Goal: Task Accomplishment & Management: Use online tool/utility

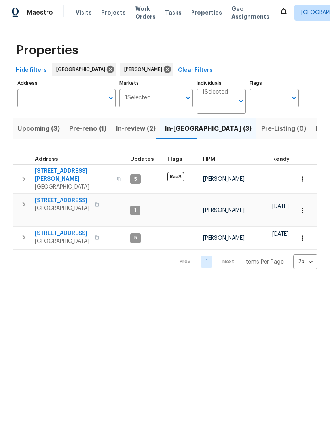
click at [69, 229] on span "[STREET_ADDRESS]" at bounding box center [62, 233] width 55 height 8
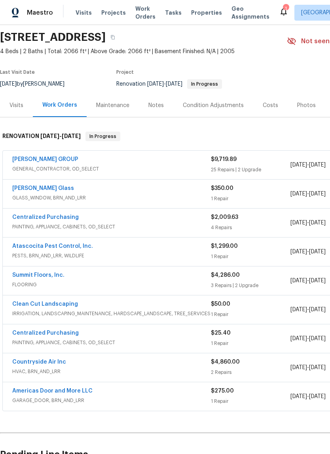
scroll to position [27, 0]
click at [36, 189] on link "[PERSON_NAME] Glass" at bounding box center [43, 188] width 62 height 6
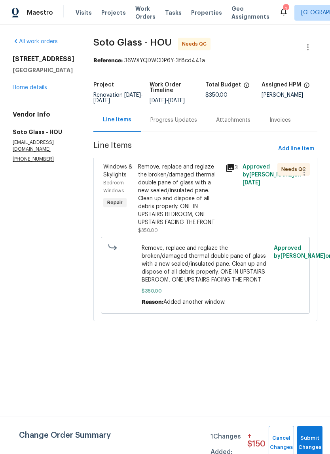
click at [175, 202] on div "Remove, replace and reglaze the broken/damaged thermal double pane of glass wit…" at bounding box center [179, 194] width 82 height 63
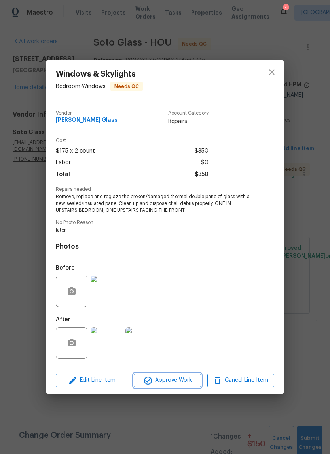
click at [181, 378] on span "Approve Work" at bounding box center [167, 380] width 62 height 10
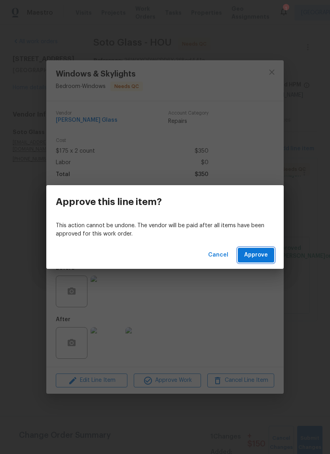
click at [263, 258] on span "Approve" at bounding box center [256, 255] width 24 height 10
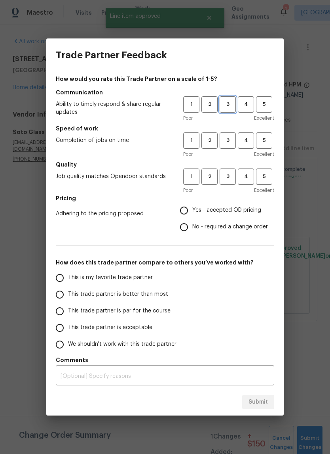
click at [230, 102] on span "3" at bounding box center [228, 104] width 15 height 9
click at [232, 137] on span "3" at bounding box center [228, 140] width 15 height 9
click at [232, 176] on span "3" at bounding box center [228, 176] width 15 height 9
click at [223, 208] on span "Yes - accepted OD pricing" at bounding box center [227, 210] width 69 height 8
click at [193, 208] on input "Yes - accepted OD pricing" at bounding box center [184, 210] width 17 height 17
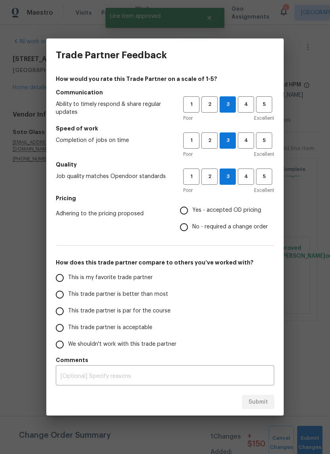
radio input "true"
click at [118, 316] on label "This trade partner is par for the course" at bounding box center [114, 311] width 125 height 17
click at [68, 316] on input "This trade partner is par for the course" at bounding box center [60, 311] width 17 height 17
click at [271, 407] on button "Submit" at bounding box center [258, 402] width 32 height 15
radio input "true"
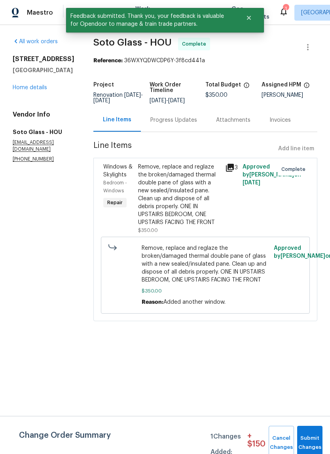
click at [38, 90] on link "Home details" at bounding box center [30, 88] width 34 height 6
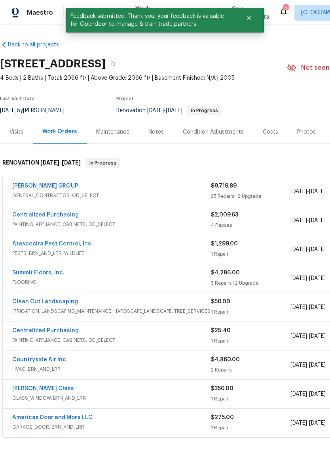
click at [55, 183] on link "[PERSON_NAME] GROUP" at bounding box center [45, 186] width 66 height 6
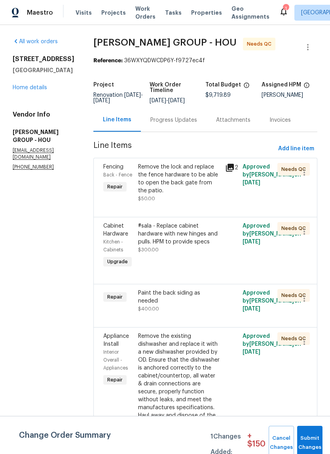
click at [179, 179] on div "Remove the lock and replace the fence hardware to be able to open the back gate…" at bounding box center [179, 179] width 82 height 32
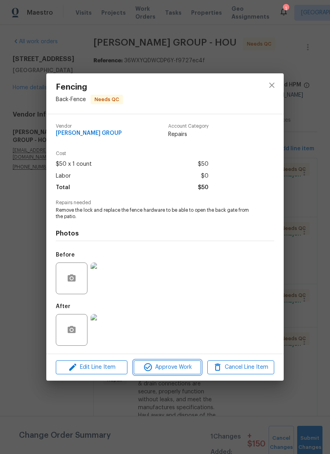
click at [181, 368] on span "Approve Work" at bounding box center [167, 367] width 62 height 10
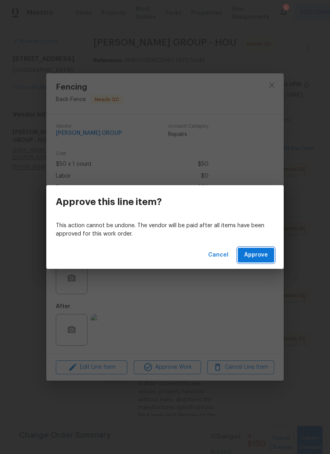
click at [255, 256] on span "Approve" at bounding box center [256, 255] width 24 height 10
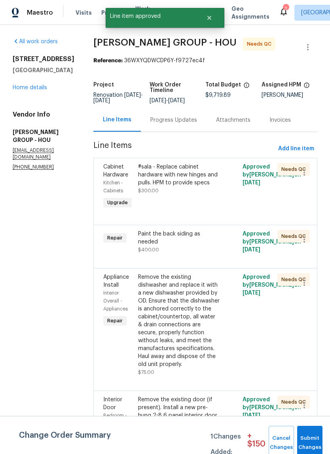
click at [165, 191] on div "#sala - Replace cabinet hardware with new hinges and pulls. HPM to provide spec…" at bounding box center [179, 179] width 82 height 32
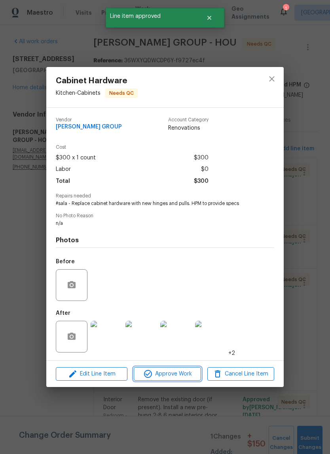
click at [175, 374] on span "Approve Work" at bounding box center [167, 374] width 62 height 10
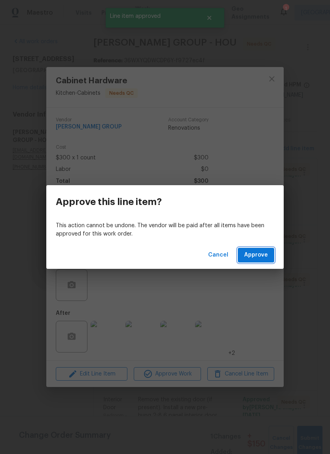
click at [261, 254] on span "Approve" at bounding box center [256, 255] width 24 height 10
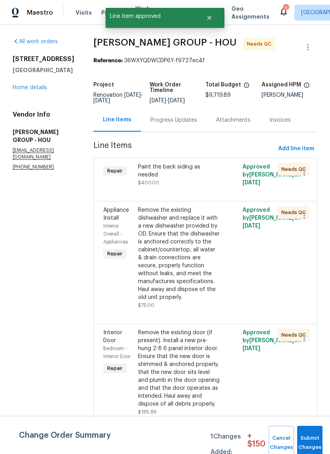
click at [180, 175] on div "Paint the back siding as needed $400.00" at bounding box center [179, 175] width 82 height 24
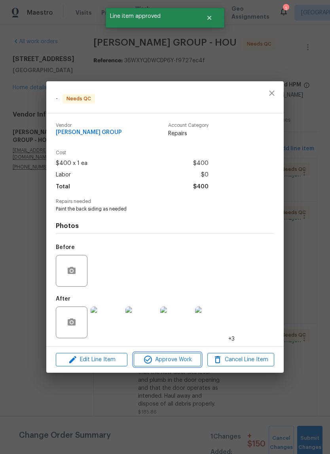
click at [180, 362] on span "Approve Work" at bounding box center [167, 360] width 62 height 10
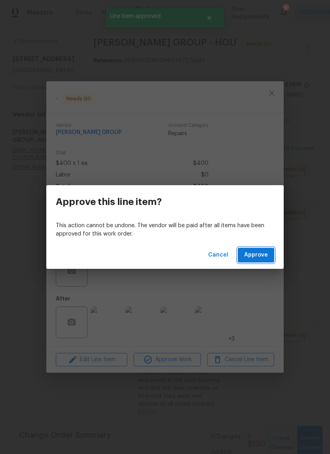
click at [258, 256] on span "Approve" at bounding box center [256, 255] width 24 height 10
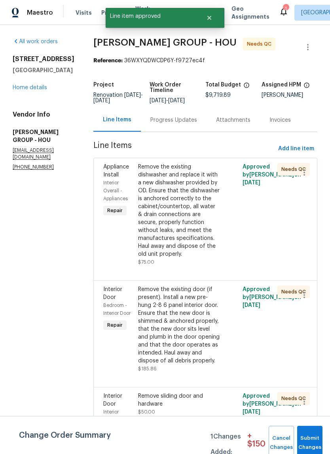
click at [179, 225] on div "Remove the existing dishwasher and replace it with a new dishwasher provided by…" at bounding box center [179, 210] width 82 height 95
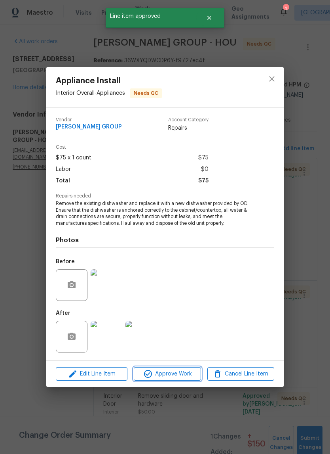
click at [181, 376] on span "Approve Work" at bounding box center [167, 374] width 62 height 10
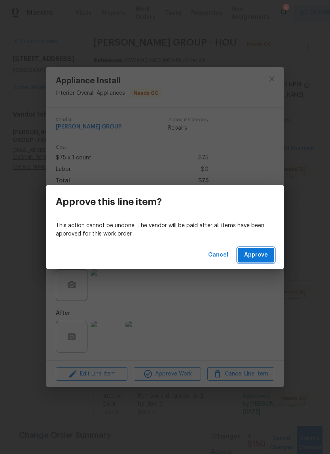
click at [262, 257] on span "Approve" at bounding box center [256, 255] width 24 height 10
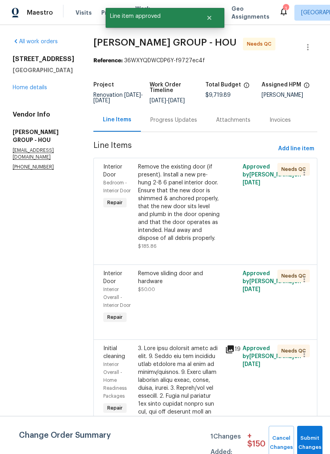
click at [175, 212] on div "Remove the existing door (if present). Install a new pre-hung 2-8 6 panel inter…" at bounding box center [179, 202] width 82 height 79
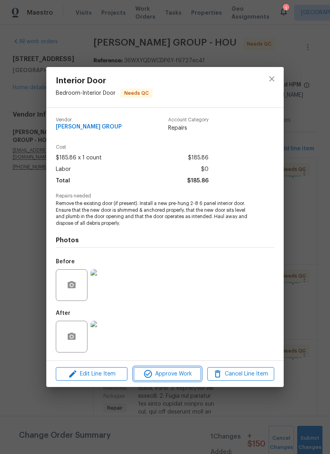
click at [179, 376] on span "Approve Work" at bounding box center [167, 374] width 62 height 10
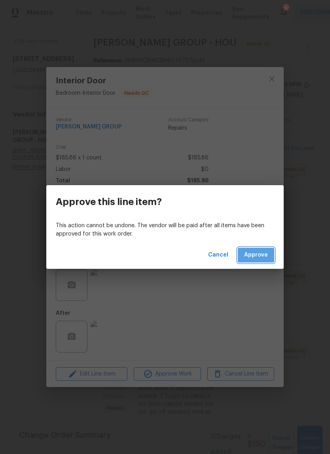
click at [268, 253] on button "Approve" at bounding box center [256, 255] width 36 height 15
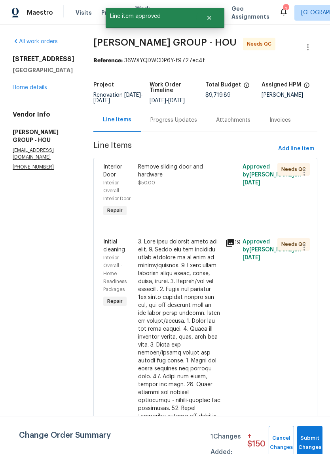
click at [171, 183] on div "Remove sliding door and hardware $50.00" at bounding box center [179, 175] width 82 height 24
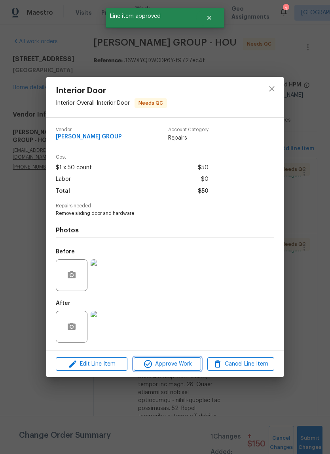
click at [181, 364] on span "Approve Work" at bounding box center [167, 364] width 62 height 10
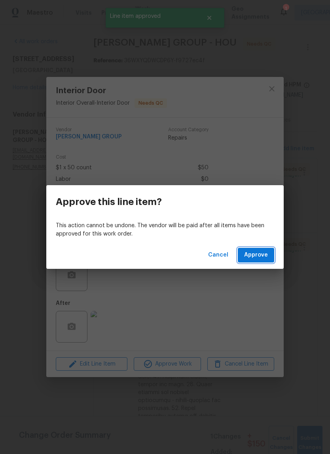
click at [258, 258] on span "Approve" at bounding box center [256, 255] width 24 height 10
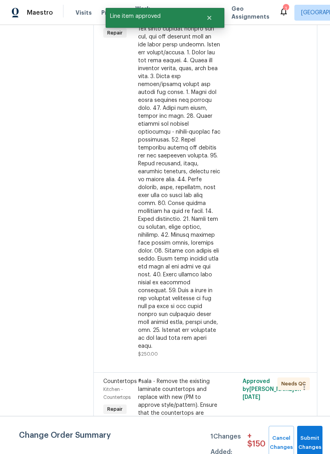
scroll to position [193, 0]
click at [185, 159] on div at bounding box center [179, 160] width 82 height 380
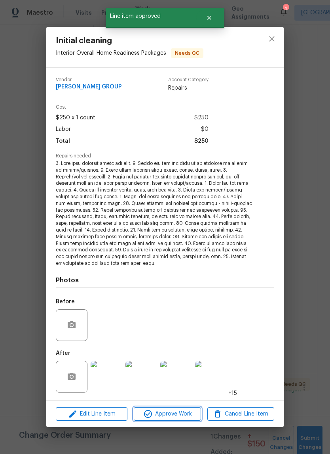
click at [179, 412] on span "Approve Work" at bounding box center [167, 414] width 62 height 10
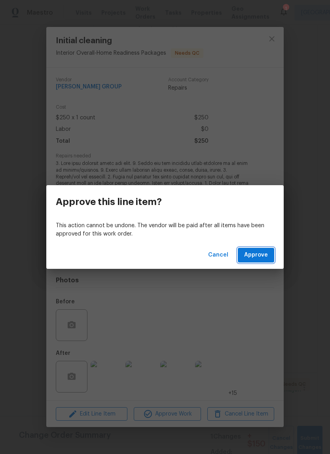
click at [260, 256] on span "Approve" at bounding box center [256, 255] width 24 height 10
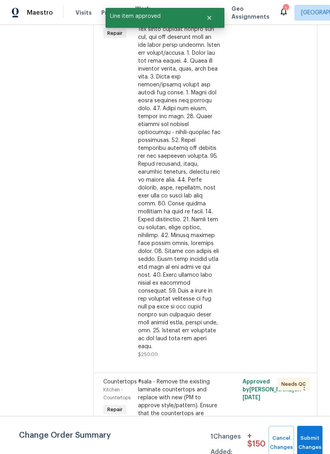
scroll to position [0, 0]
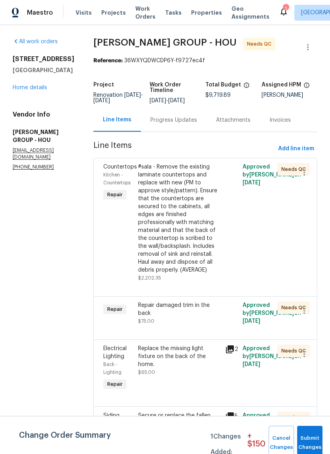
click at [182, 301] on div "Repair damaged trim in the back" at bounding box center [179, 309] width 82 height 16
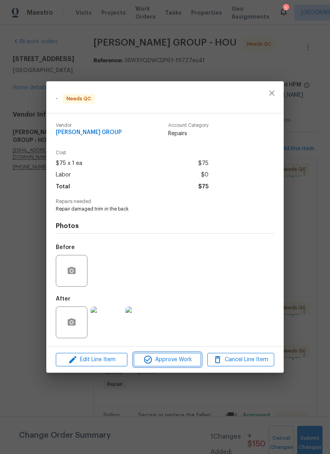
click at [176, 363] on span "Approve Work" at bounding box center [167, 360] width 62 height 10
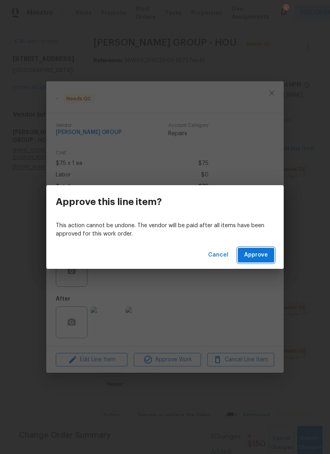
click at [261, 256] on span "Approve" at bounding box center [256, 255] width 24 height 10
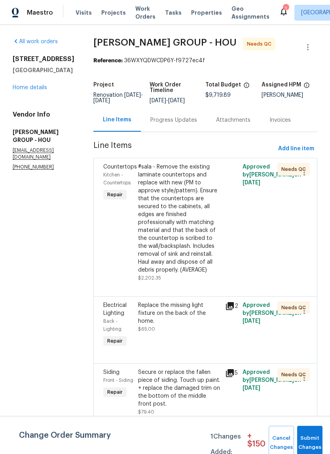
click at [176, 304] on div "Replace the missing light fixture on the back of the home." at bounding box center [179, 313] width 82 height 24
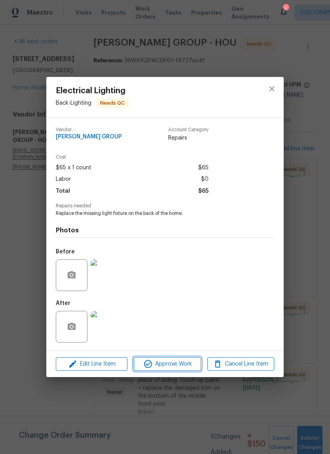
click at [178, 366] on span "Approve Work" at bounding box center [167, 364] width 62 height 10
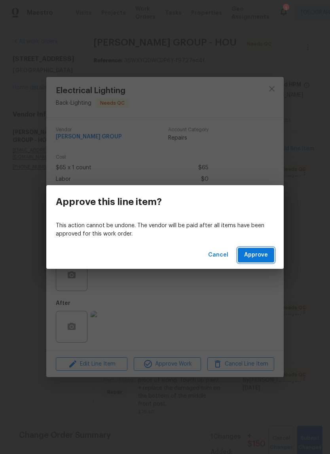
click at [256, 255] on span "Approve" at bounding box center [256, 255] width 24 height 10
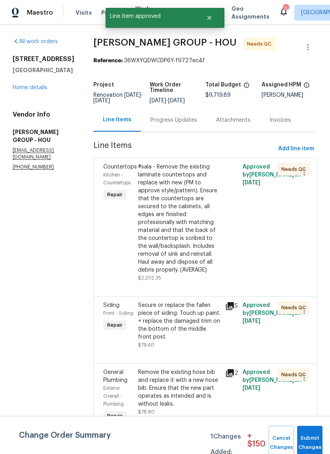
click at [177, 315] on div "Secure or replace the fallen piece of siding. Touch up paint. + replace the dam…" at bounding box center [179, 321] width 82 height 40
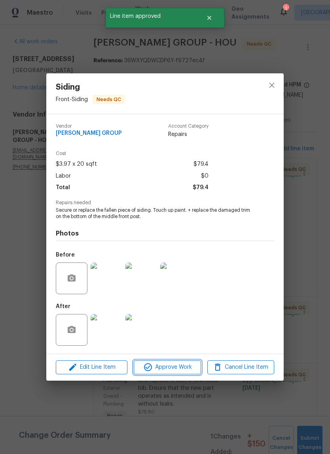
click at [179, 366] on span "Approve Work" at bounding box center [167, 367] width 62 height 10
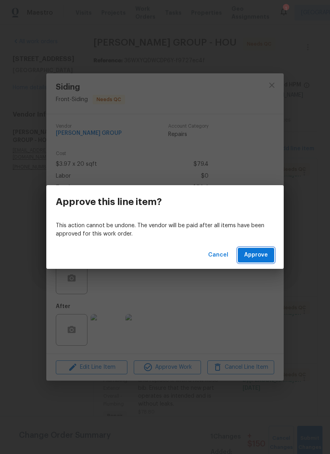
click at [263, 256] on span "Approve" at bounding box center [256, 255] width 24 height 10
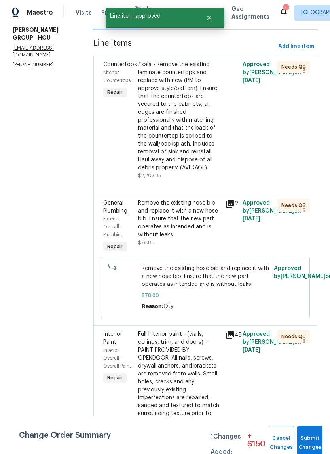
scroll to position [103, 0]
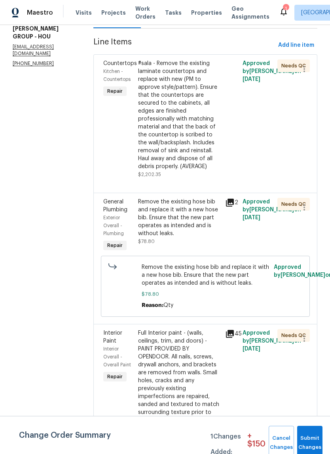
click at [178, 220] on div "Remove the existing hose bib and replace it with a new hose bib. Ensure that th…" at bounding box center [179, 218] width 82 height 40
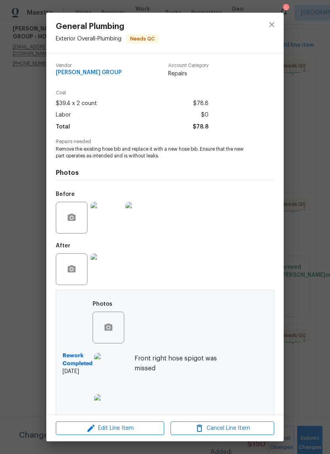
scroll to position [0, 0]
click at [274, 26] on icon "close" at bounding box center [272, 25] width 10 height 10
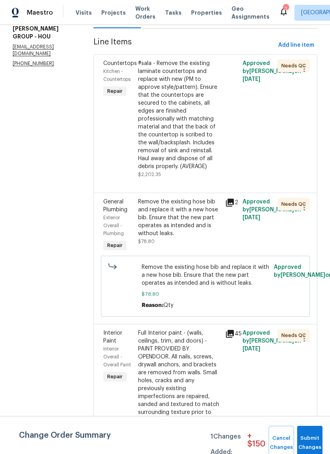
click at [176, 213] on div "Remove the existing hose bib and replace it with a new hose bib. Ensure that th…" at bounding box center [179, 218] width 82 height 40
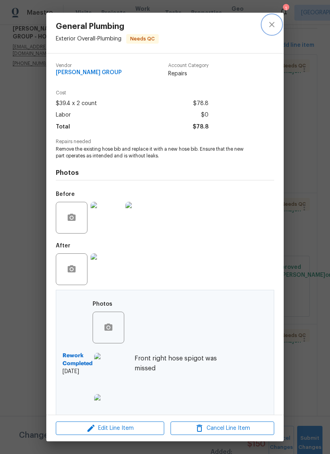
click at [277, 23] on icon "close" at bounding box center [272, 25] width 10 height 10
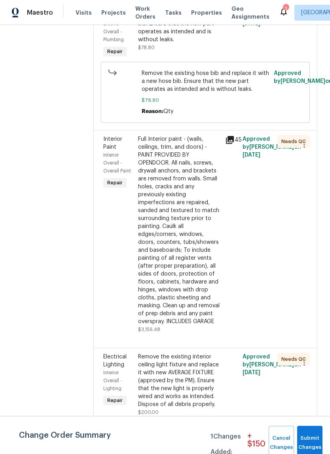
scroll to position [313, 0]
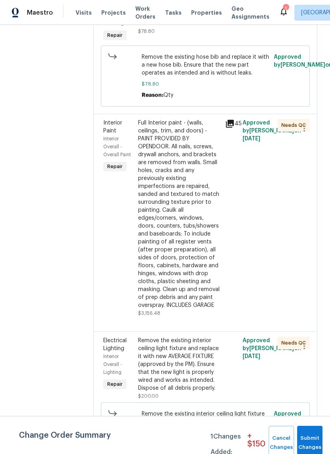
click at [170, 241] on div "Full Interior paint - (walls, ceilings, trim, and doors) - PAINT PROVIDED BY OP…" at bounding box center [179, 214] width 82 height 190
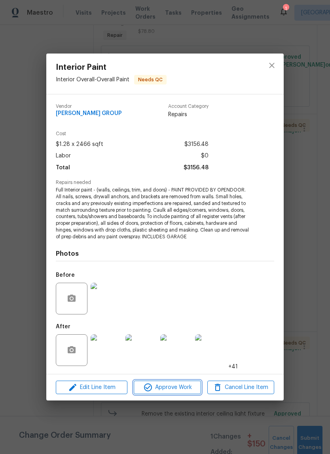
click at [180, 386] on span "Approve Work" at bounding box center [167, 387] width 62 height 10
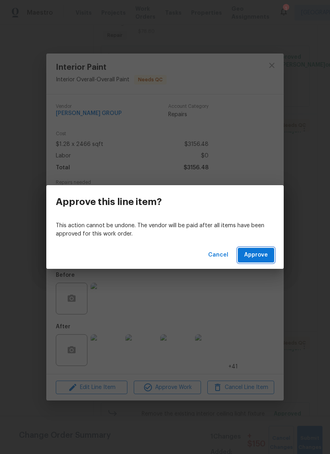
click at [266, 257] on span "Approve" at bounding box center [256, 255] width 24 height 10
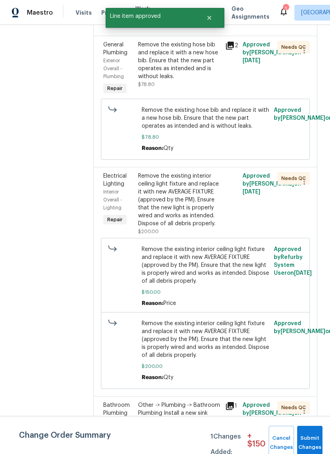
scroll to position [269, 0]
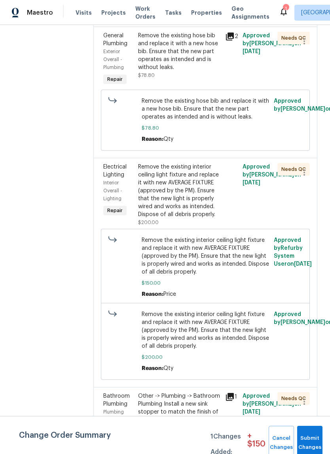
click at [182, 188] on div "Remove the existing interior ceiling light fixture and replace it with new AVER…" at bounding box center [179, 190] width 82 height 55
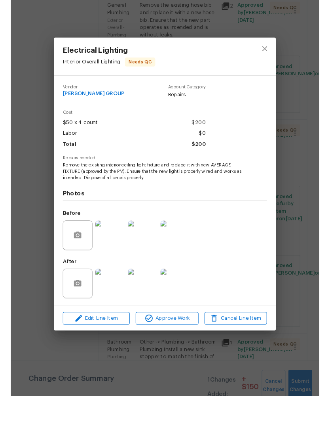
scroll to position [19, 0]
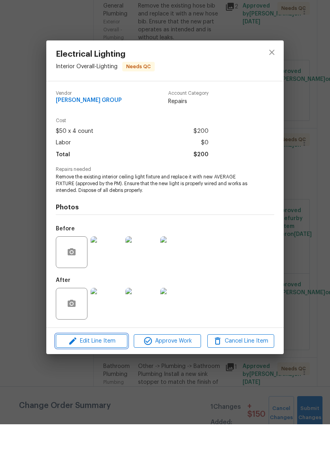
click at [108, 366] on span "Edit Line Item" at bounding box center [91, 371] width 67 height 10
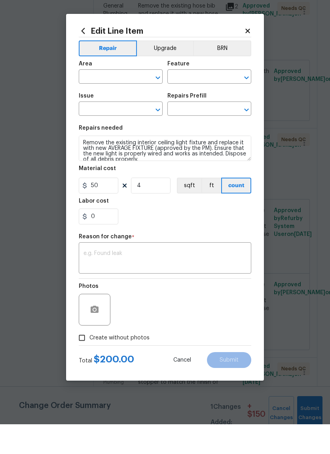
type input "Interior Overall"
type input "Lighting"
type input "Electrical Lighting"
type input "Remove & Replace Interior Ceiling Light Fixture (average) $110.91"
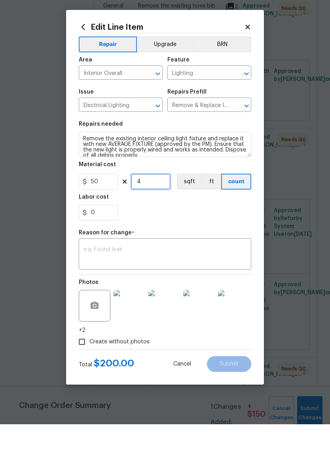
click at [167, 203] on input "4" at bounding box center [151, 211] width 40 height 16
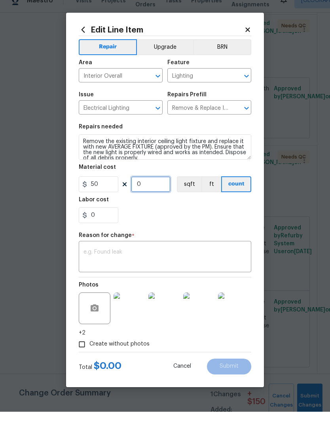
type input "5"
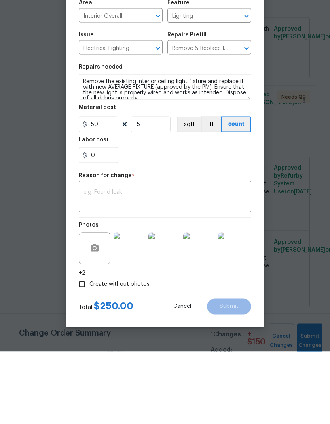
click at [153, 261] on textarea at bounding box center [165, 269] width 163 height 17
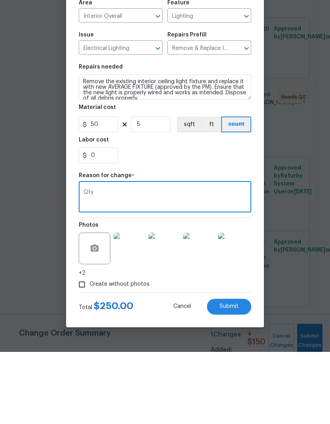
type textarea "Qty"
click at [218, 219] on div "0" at bounding box center [165, 227] width 173 height 16
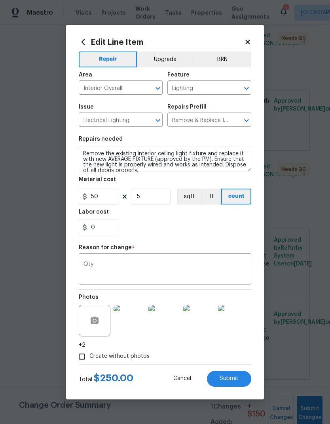
click at [243, 383] on button "Submit" at bounding box center [229, 379] width 44 height 16
type input "4"
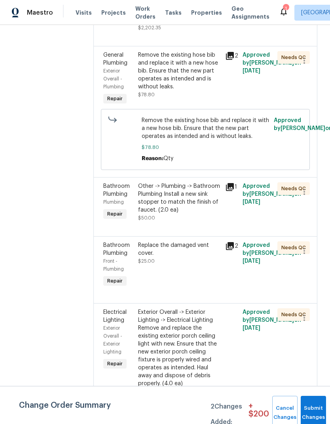
scroll to position [553, 0]
click at [187, 193] on div "Other -> Plumbing -> Bathroom Plumbing Install a new sink stopper to match the …" at bounding box center [179, 198] width 82 height 32
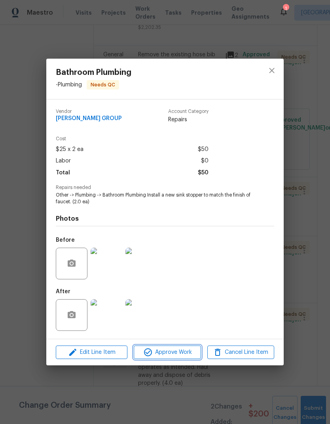
click at [175, 356] on span "Approve Work" at bounding box center [167, 352] width 62 height 10
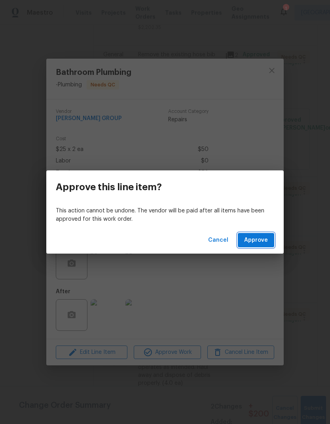
click at [256, 241] on span "Approve" at bounding box center [256, 240] width 24 height 10
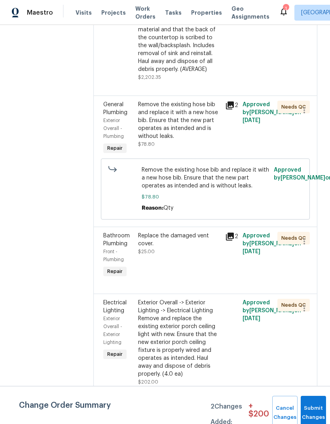
scroll to position [504, 0]
click at [179, 251] on div "Replace the damaged vent cover. $25.00" at bounding box center [179, 244] width 82 height 24
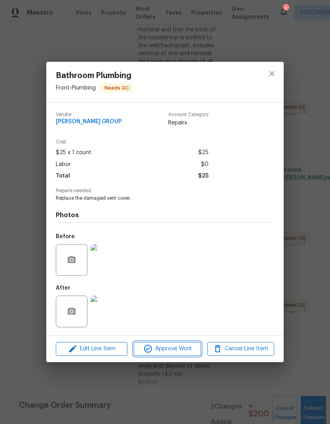
click at [176, 353] on span "Approve Work" at bounding box center [167, 349] width 62 height 10
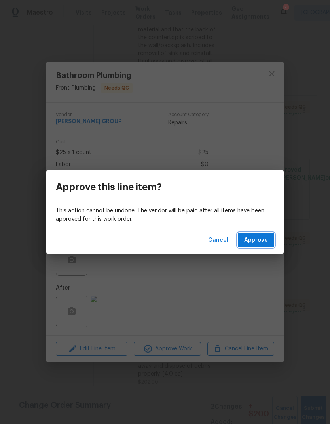
click at [266, 239] on span "Approve" at bounding box center [256, 240] width 24 height 10
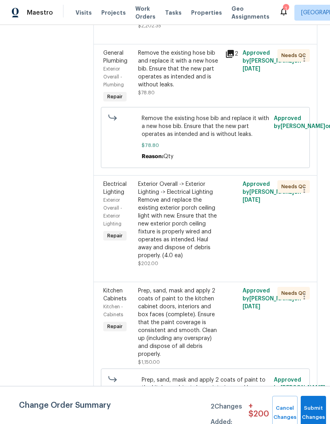
scroll to position [556, 0]
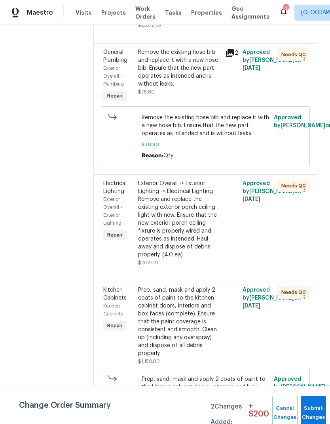
click at [196, 229] on div "Exterior Overall -> Exterior Lighting -> Electrical Lighting Remove and replace…" at bounding box center [179, 218] width 82 height 79
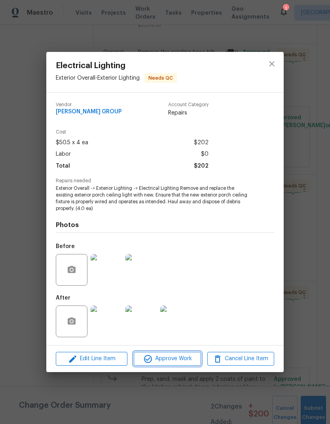
click at [185, 359] on span "Approve Work" at bounding box center [167, 359] width 62 height 10
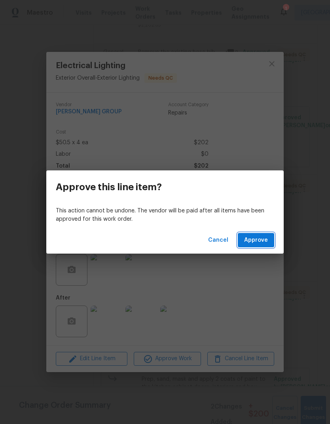
click at [263, 242] on span "Approve" at bounding box center [256, 240] width 24 height 10
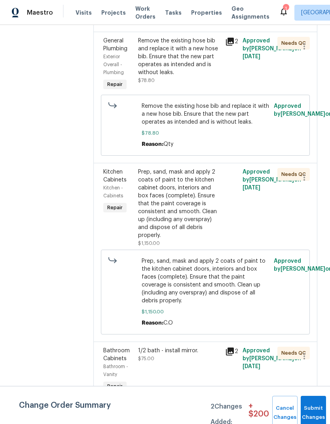
scroll to position [567, 0]
click at [197, 200] on div "Prep, sand, mask and apply 2 coats of paint to the kitchen cabinet doors, inter…" at bounding box center [179, 203] width 82 height 71
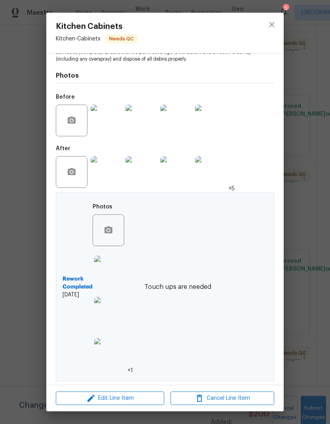
scroll to position [105, 0]
click at [273, 20] on icon "close" at bounding box center [272, 25] width 10 height 10
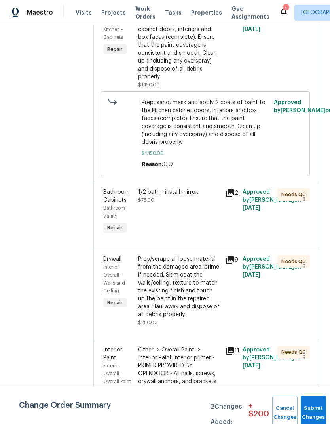
scroll to position [726, 0]
click at [169, 188] on div "1/2 bath - install mirror. $75.00" at bounding box center [179, 211] width 87 height 52
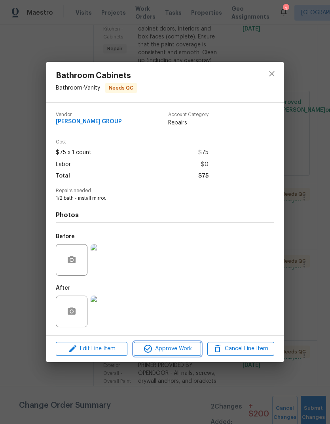
click at [176, 349] on span "Approve Work" at bounding box center [167, 349] width 62 height 10
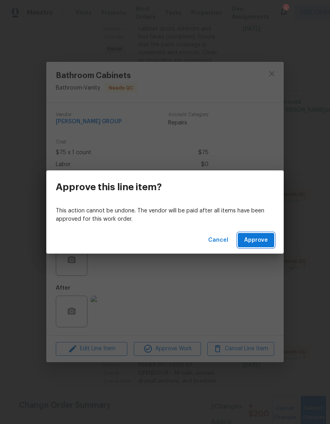
click at [258, 241] on span "Approve" at bounding box center [256, 240] width 24 height 10
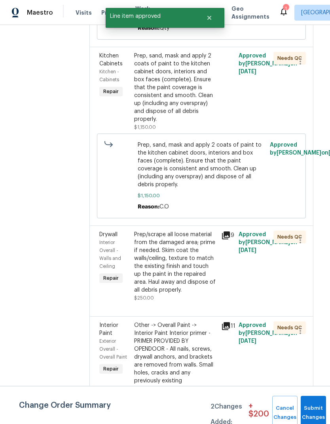
scroll to position [684, 4]
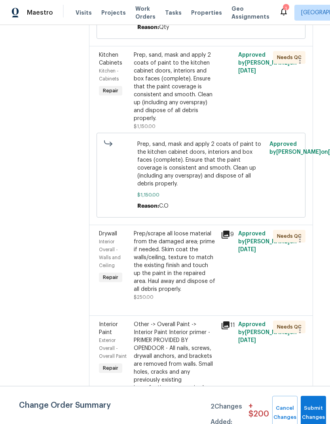
click at [183, 256] on div "Prep/scrape all loose material from the damaged area; prime if needed. Skim coa…" at bounding box center [175, 261] width 82 height 63
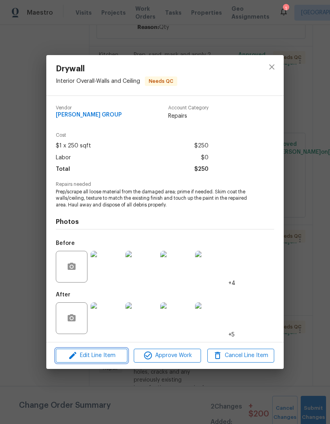
click at [91, 362] on button "Edit Line Item" at bounding box center [92, 356] width 72 height 14
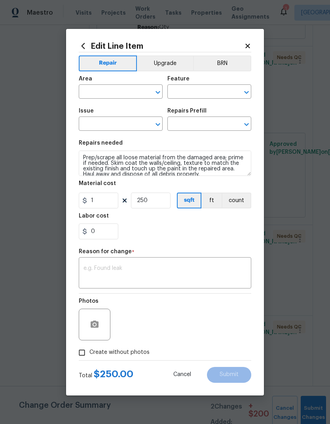
type input "Interior Overall"
type input "Walls and Ceiling"
type input "Drywall"
type input "Skim Coat Walls/Ceilings $1.00"
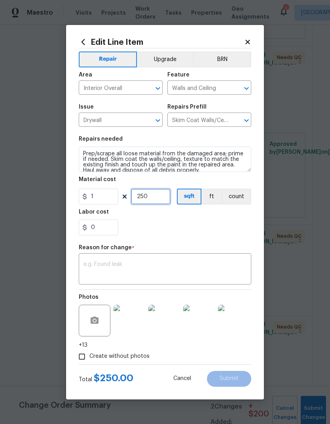
click at [166, 197] on input "250" at bounding box center [151, 197] width 40 height 16
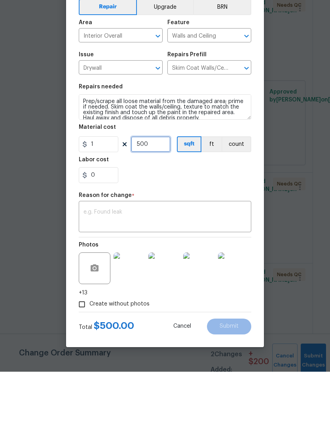
type input "500"
click at [183, 261] on textarea at bounding box center [165, 269] width 163 height 17
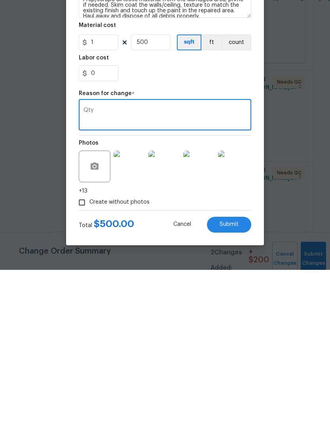
type textarea "Qty"
click at [239, 371] on button "Submit" at bounding box center [229, 379] width 44 height 16
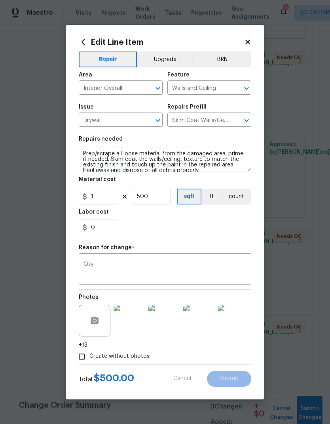
type input "250"
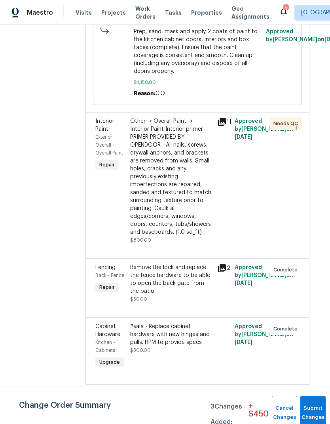
scroll to position [960, 8]
click at [181, 178] on div "Other -> Overall Paint -> Interior Paint Interior primer - PRIMER PROVIDED BY O…" at bounding box center [171, 176] width 82 height 119
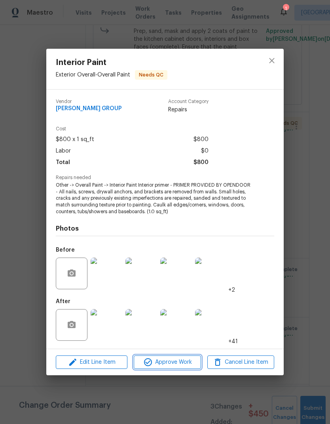
click at [176, 363] on span "Approve Work" at bounding box center [167, 362] width 62 height 10
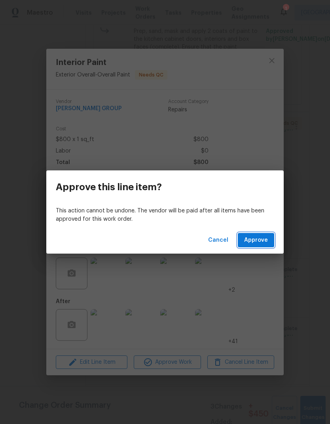
click at [266, 234] on button "Approve" at bounding box center [256, 240] width 36 height 15
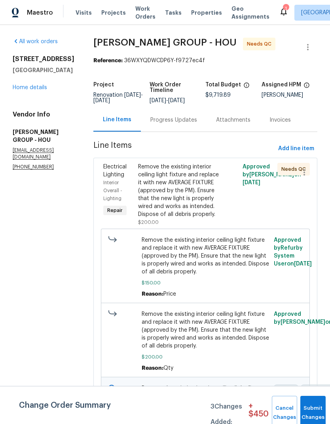
scroll to position [0, 0]
click at [300, 147] on span "Add line item" at bounding box center [297, 149] width 36 height 10
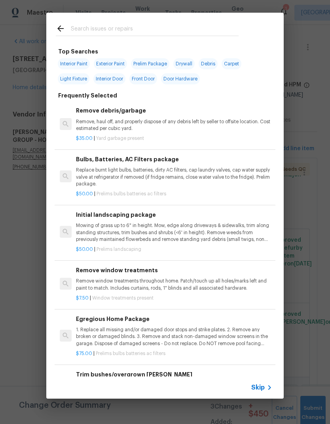
click at [210, 31] on input "text" at bounding box center [155, 30] width 168 height 12
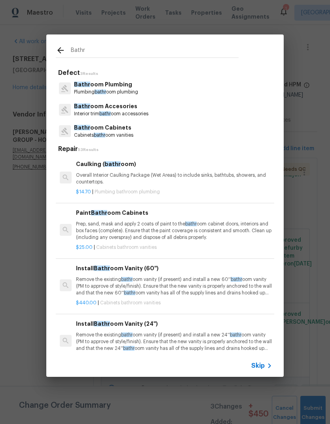
type input "Bathr"
click at [162, 88] on div "Bathr oom Plumbing Plumbing bathr oom plumbing" at bounding box center [165, 87] width 219 height 21
click at [176, 89] on div "Bathr oom Plumbing Plumbing bathr oom plumbing" at bounding box center [165, 87] width 219 height 21
click at [111, 93] on p "Plumbing bathr oom plumbing" at bounding box center [106, 92] width 64 height 7
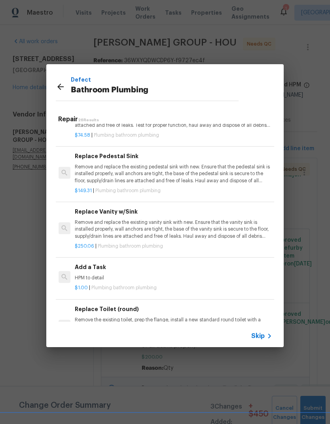
scroll to position [1074, 1]
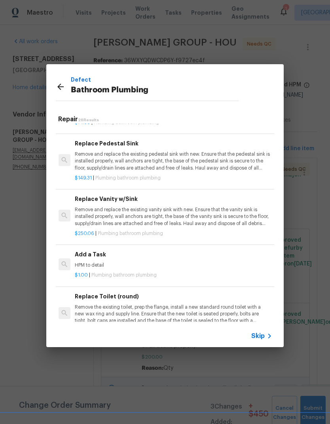
click at [143, 250] on h6 "Add a Task" at bounding box center [173, 254] width 197 height 9
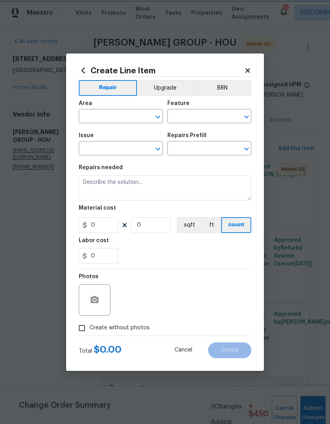
type input "Plumbing"
type input "Bathroom Plumbing"
type input "Add a Task $1.00"
type textarea "HPM to detail"
type input "1"
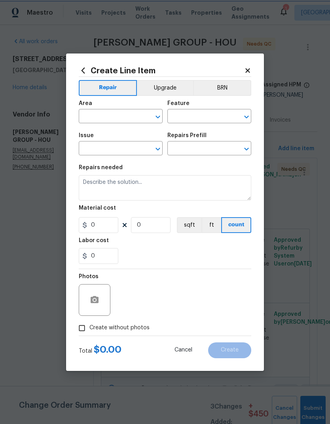
type input "1"
click at [120, 118] on input "text" at bounding box center [110, 117] width 62 height 12
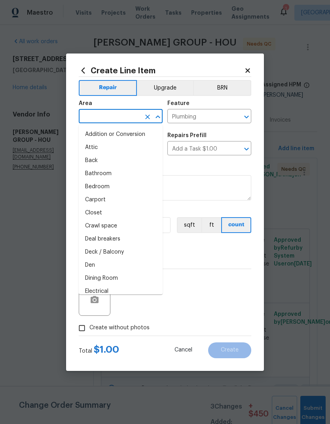
click at [119, 174] on li "Bathroom" at bounding box center [121, 173] width 84 height 13
type input "Bathroom"
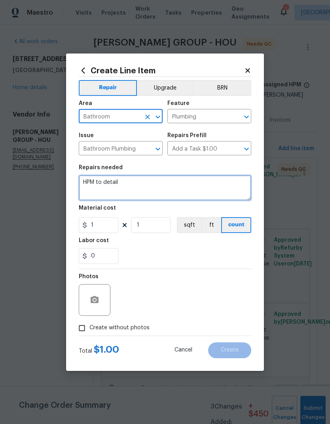
click at [194, 192] on textarea "HPM to detail" at bounding box center [165, 187] width 173 height 25
click at [187, 182] on textarea "HPM to detail" at bounding box center [165, 187] width 173 height 25
type textarea "HPM"
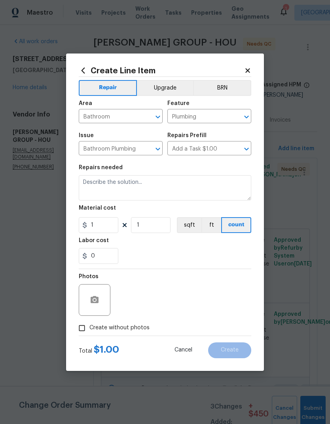
click at [162, 90] on button "Upgrade" at bounding box center [165, 88] width 57 height 16
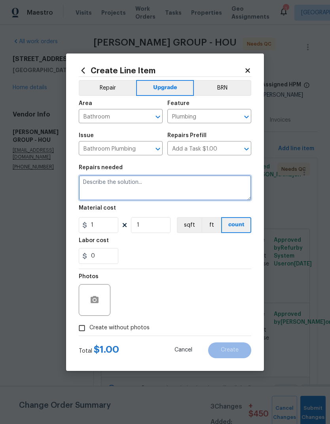
click at [138, 186] on textarea at bounding box center [165, 187] width 173 height 25
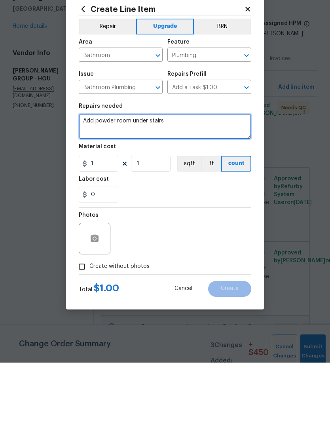
type textarea "Add powder room under stairs"
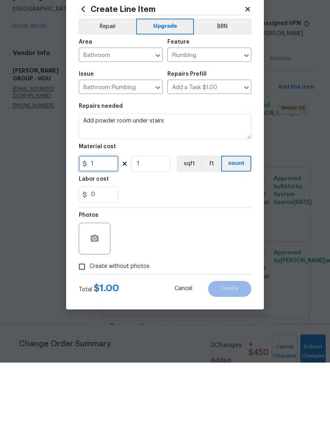
click at [112, 217] on input "1" at bounding box center [99, 225] width 40 height 16
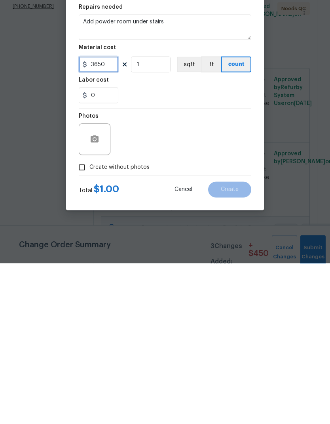
type input "3650"
click at [81, 321] on input "Create without photos" at bounding box center [81, 328] width 15 height 15
checkbox input "true"
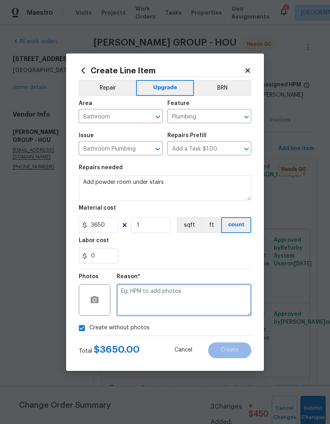
click at [195, 297] on textarea at bounding box center [184, 300] width 135 height 32
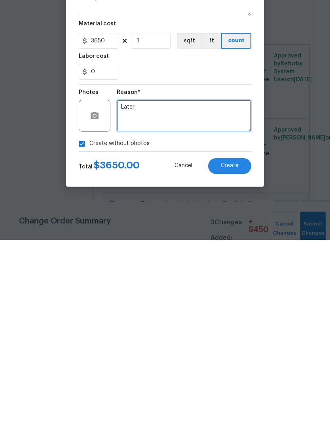
type textarea "Later"
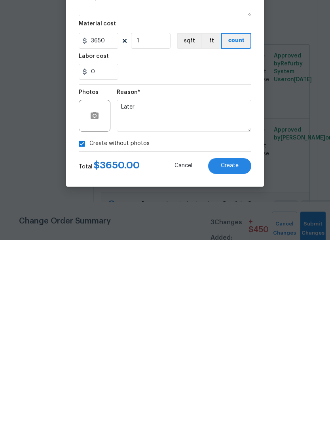
click at [231, 347] on span "Create" at bounding box center [230, 350] width 18 height 6
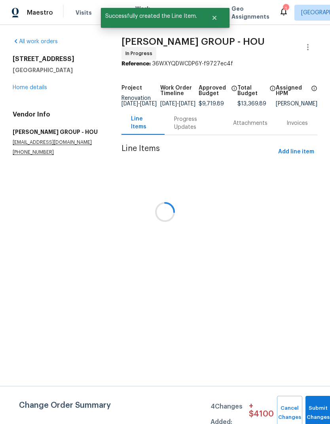
scroll to position [0, 0]
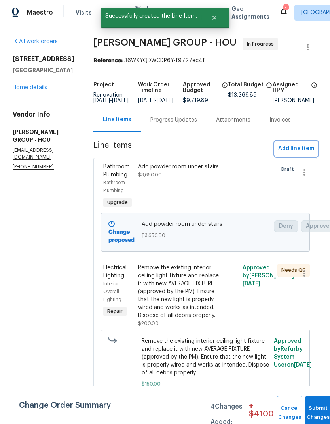
click at [303, 153] on span "Add line item" at bounding box center [297, 149] width 36 height 10
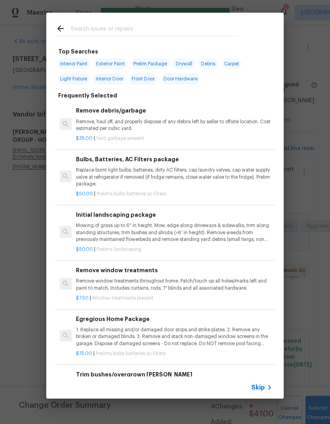
click at [202, 27] on input "text" at bounding box center [155, 30] width 168 height 12
type input "Baseb"
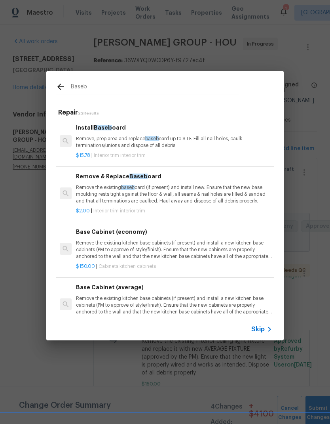
click at [132, 143] on p "Remove, prep area and replace baseb oard up to 8 LF. Fill all nail holes, caulk…" at bounding box center [174, 141] width 197 height 13
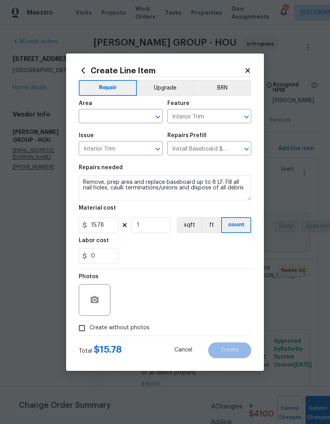
click at [126, 116] on input "text" at bounding box center [110, 117] width 62 height 12
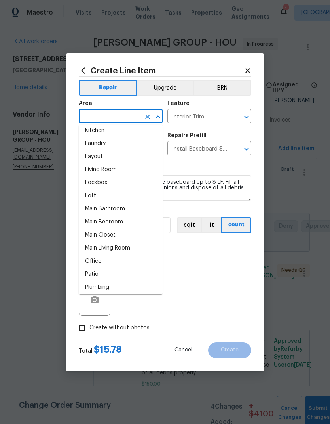
scroll to position [359, 0]
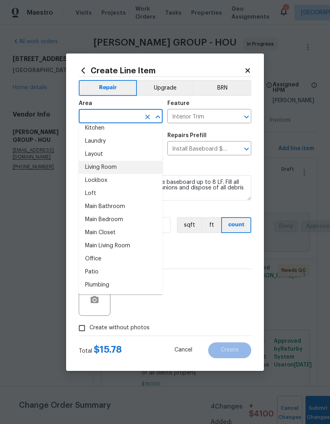
click at [132, 171] on li "Living Room" at bounding box center [121, 167] width 84 height 13
type input "Living Room"
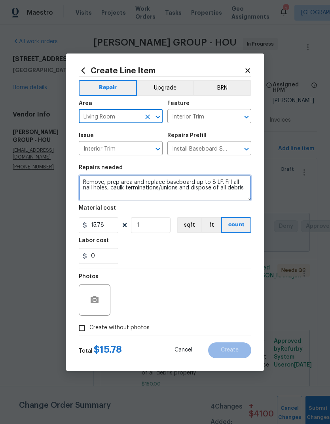
click at [187, 191] on textarea "Remove, prep area and replace baseboard up to 8 LF. Fill all nail holes, caulk …" at bounding box center [165, 187] width 173 height 25
click at [185, 181] on textarea "Remove, prep area and replace baseboard up to 8 LF. Fill all nail holes, caulk …" at bounding box center [165, 187] width 173 height 25
click at [203, 190] on textarea "Remove, prep area and replace baseboard up to 8 LF. Fill all nail holes, caulk …" at bounding box center [165, 187] width 173 height 25
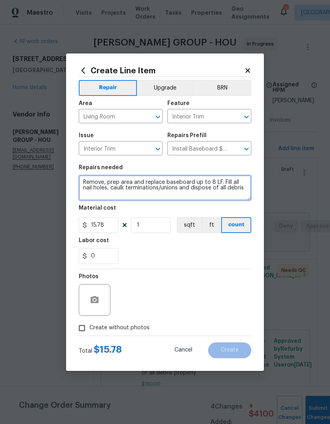
click at [209, 185] on textarea "Remove, prep area and replace baseboard up to 8 LF. Fill all nail holes, caulk …" at bounding box center [165, 187] width 173 height 25
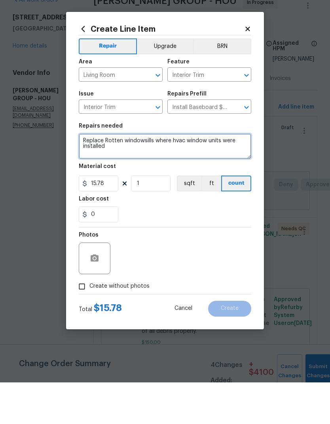
type textarea "Replace Rotten windowsills where hvac window units were installed"
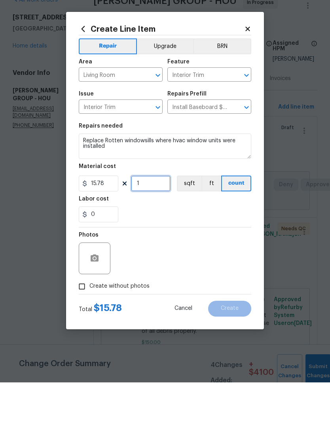
click at [158, 217] on input "1" at bounding box center [151, 225] width 40 height 16
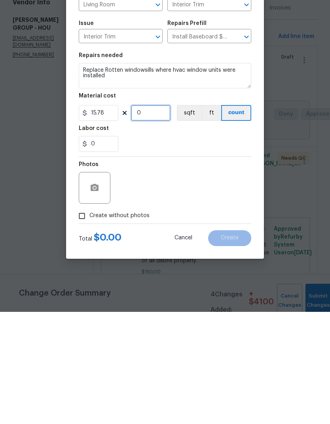
type input "6"
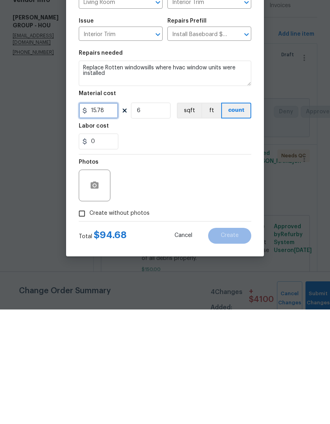
click at [115, 217] on input "15.78" at bounding box center [99, 225] width 40 height 16
click at [111, 217] on input "15.78" at bounding box center [99, 225] width 40 height 16
type input "50"
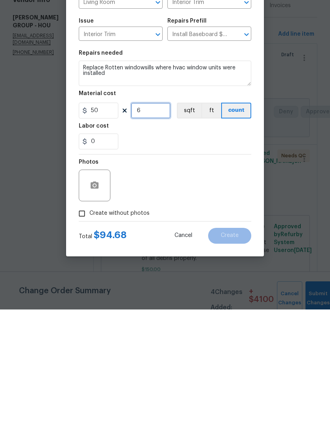
click at [157, 217] on input "6" at bounding box center [151, 225] width 40 height 16
click at [156, 217] on input "6" at bounding box center [151, 225] width 40 height 16
type input "2"
click at [204, 269] on div "Photos" at bounding box center [165, 295] width 173 height 52
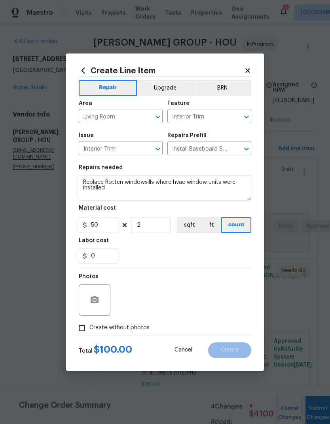
click at [81, 327] on input "Create without photos" at bounding box center [81, 328] width 15 height 15
checkbox input "true"
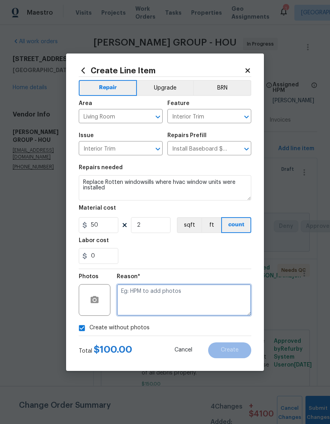
click at [182, 298] on textarea at bounding box center [184, 300] width 135 height 32
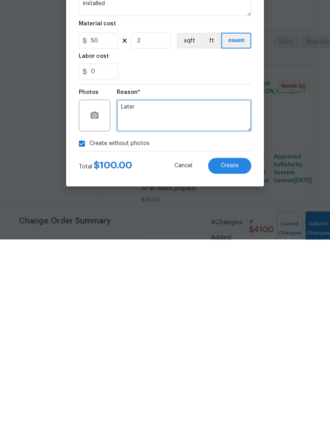
type textarea "Later"
click at [234, 342] on button "Create" at bounding box center [229, 350] width 43 height 16
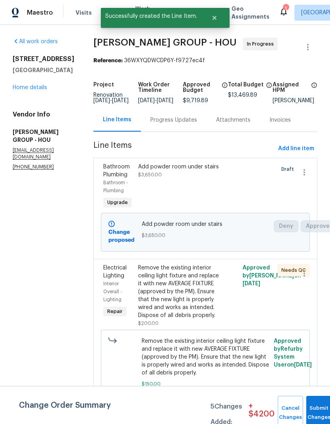
scroll to position [0, 0]
click at [295, 154] on span "Add line item" at bounding box center [297, 149] width 36 height 10
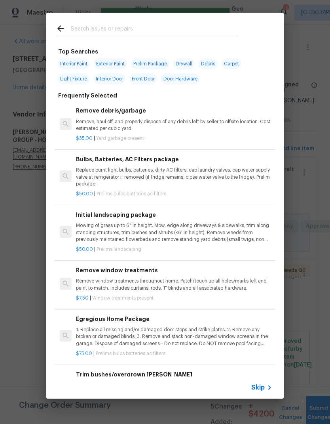
click at [176, 29] on input "text" at bounding box center [155, 30] width 168 height 12
type input "Toilet"
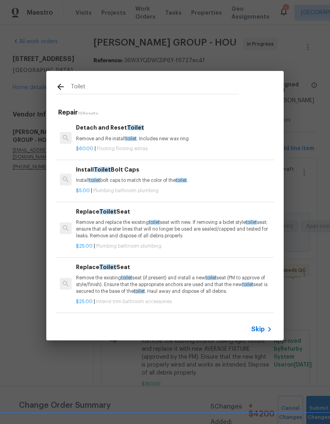
click at [114, 134] on div "Detach and Reset Toilet Remove and Re install toilet . Includes new wax ring" at bounding box center [174, 132] width 197 height 19
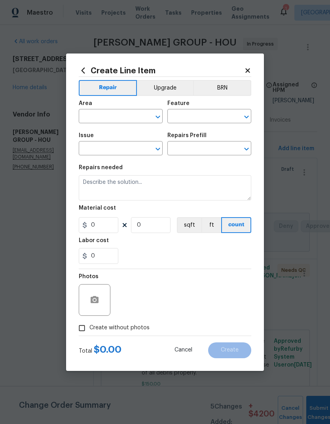
type input "Overall Flooring"
type input "Flooring Extras"
type textarea "Remove and Re install toilet. Includes new wax ring"
type input "1"
type input "Detach and Reset Toilet $60.00"
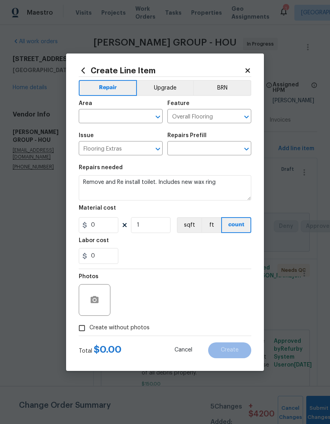
type input "60"
click at [127, 116] on input "text" at bounding box center [110, 117] width 62 height 12
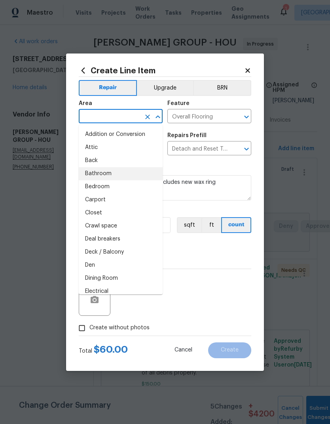
click at [116, 174] on li "Bathroom" at bounding box center [121, 173] width 84 height 13
type input "Bathroom"
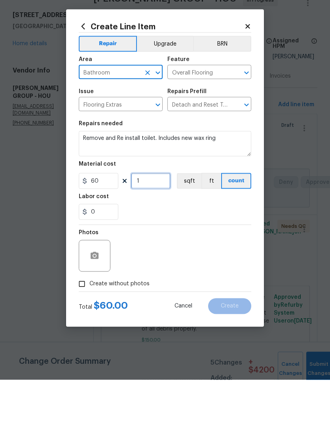
click at [160, 217] on input "1" at bounding box center [151, 225] width 40 height 16
click at [159, 217] on input "1" at bounding box center [151, 225] width 40 height 16
click at [158, 217] on input "1" at bounding box center [151, 225] width 40 height 16
type input "3"
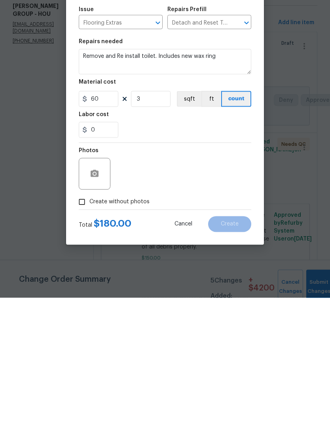
click at [82, 321] on input "Create without photos" at bounding box center [81, 328] width 15 height 15
checkbox input "true"
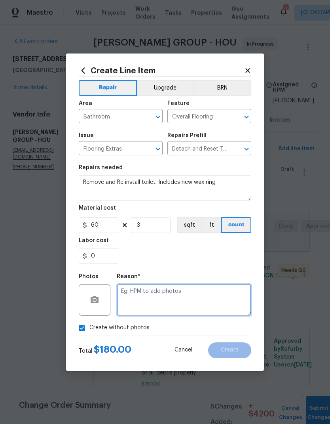
click at [181, 303] on textarea at bounding box center [184, 300] width 135 height 32
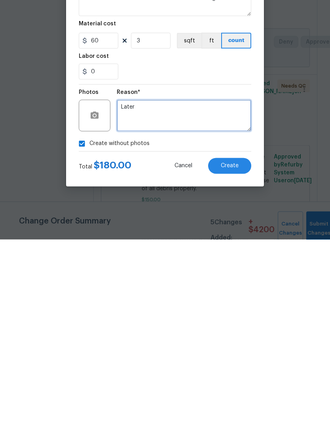
type textarea "Later"
click at [234, 347] on span "Create" at bounding box center [230, 350] width 18 height 6
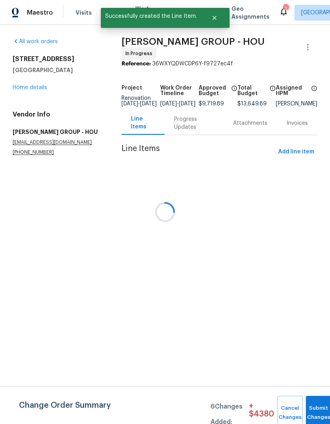
scroll to position [0, 0]
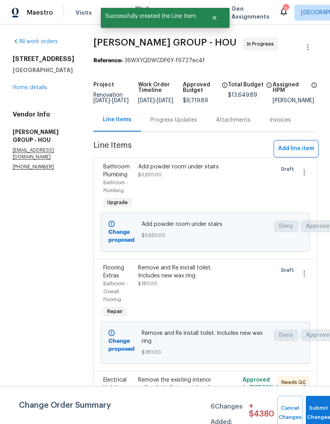
click at [305, 153] on span "Add line item" at bounding box center [297, 149] width 36 height 10
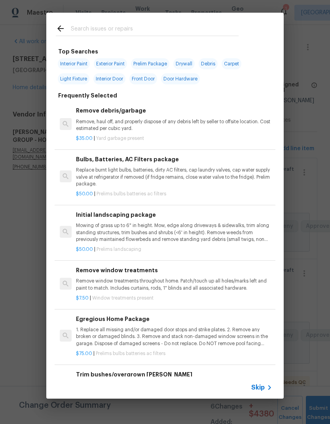
click at [211, 25] on input "text" at bounding box center [155, 30] width 168 height 12
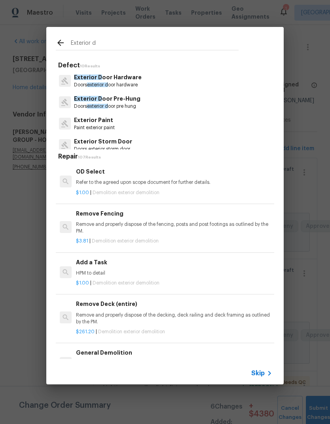
type input "Exterior d"
click at [147, 84] on div "Exterior D oor Hardware Doors exterior d oor hardware" at bounding box center [165, 80] width 219 height 21
click at [148, 79] on div "Exterior D oor Hardware Doors exterior d oor hardware" at bounding box center [165, 80] width 219 height 21
click at [120, 80] on p "Exterior D oor Hardware" at bounding box center [108, 77] width 68 height 8
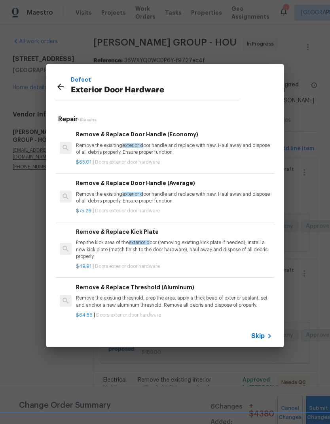
click at [182, 143] on p "Remove the exisiting exterior d oor handle and replace with new. Haul away and …" at bounding box center [174, 148] width 197 height 13
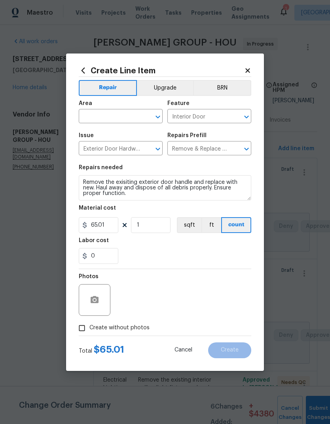
click at [126, 113] on input "text" at bounding box center [110, 117] width 62 height 12
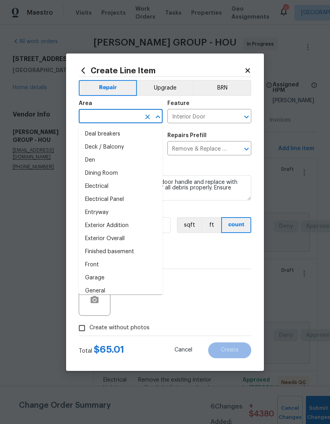
scroll to position [108, 0]
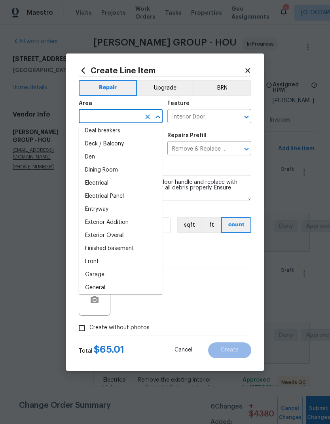
click at [128, 209] on li "Entryway" at bounding box center [121, 209] width 84 height 13
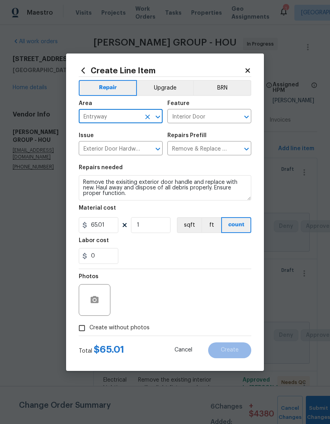
type input "Entryway"
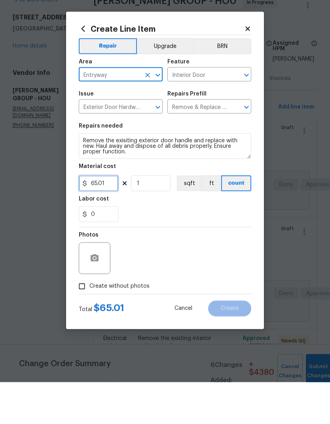
click at [116, 217] on input "65.01" at bounding box center [99, 225] width 40 height 16
click at [112, 217] on input "65.01" at bounding box center [99, 225] width 40 height 16
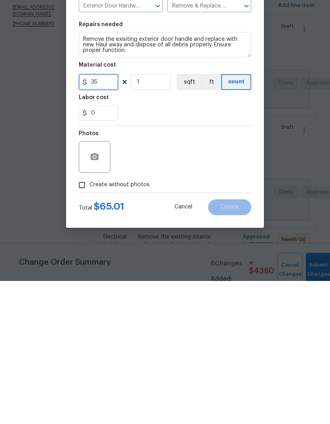
type input "35"
click at [83, 321] on input "Create without photos" at bounding box center [81, 328] width 15 height 15
checkbox input "true"
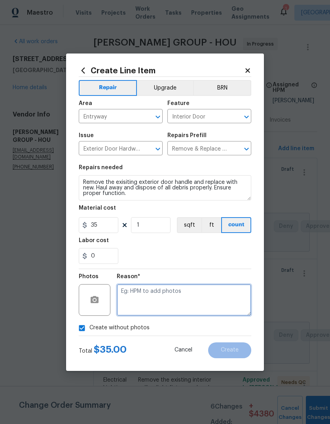
click at [180, 294] on textarea at bounding box center [184, 300] width 135 height 32
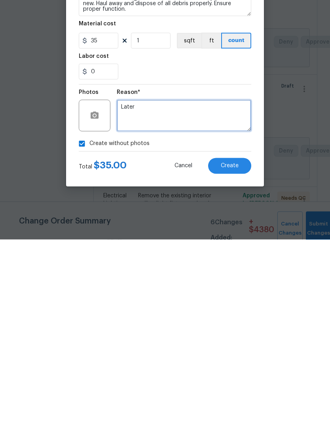
type textarea "Later"
click at [231, 342] on button "Create" at bounding box center [229, 350] width 43 height 16
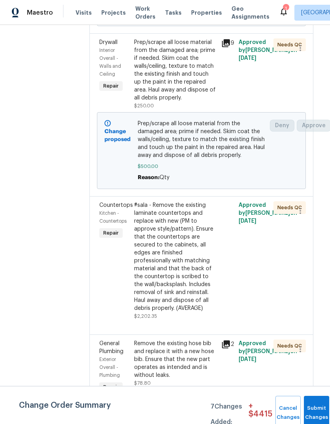
scroll to position [865, 4]
click at [173, 283] on div "#sala - Remove the existing laminate countertops and replace with new (PM to ap…" at bounding box center [175, 256] width 82 height 111
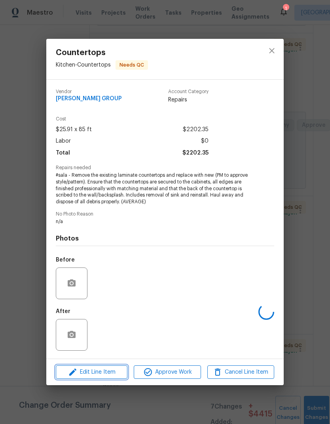
click at [108, 375] on span "Edit Line Item" at bounding box center [91, 372] width 67 height 10
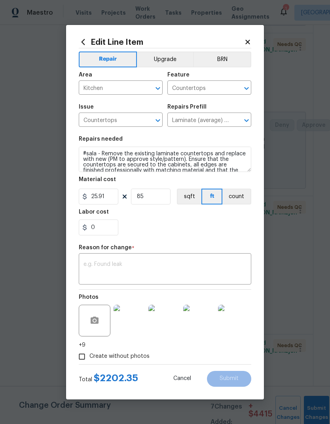
click at [174, 60] on button "Upgrade" at bounding box center [165, 60] width 57 height 16
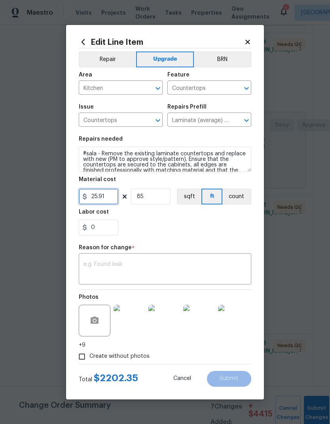
click at [116, 201] on input "25.91" at bounding box center [99, 197] width 40 height 16
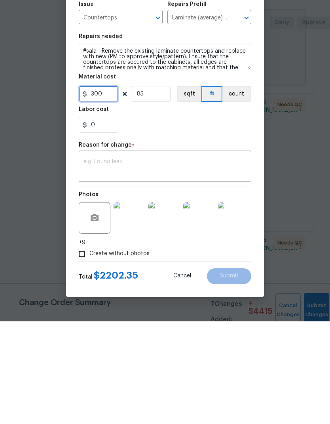
type input "300"
click at [162, 189] on input "85" at bounding box center [151, 197] width 40 height 16
type input "1"
click at [168, 261] on textarea at bounding box center [165, 269] width 163 height 17
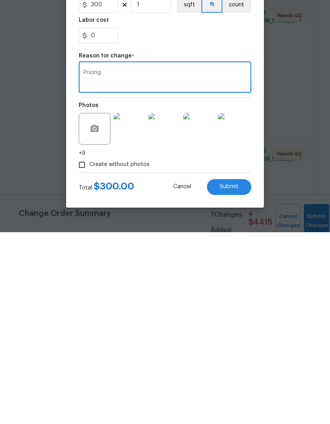
scroll to position [32, 0]
type textarea "Pricing"
click at [236, 376] on span "Submit" at bounding box center [229, 379] width 19 height 6
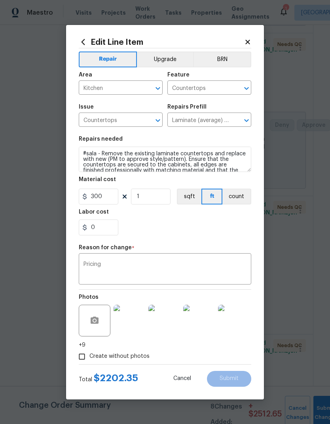
type input "85"
type input "25.91"
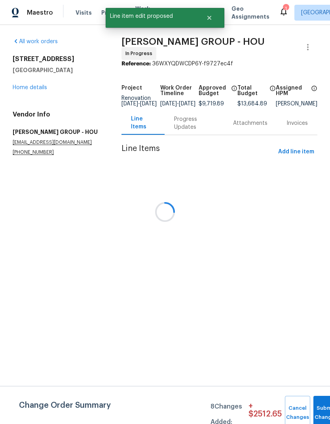
scroll to position [0, 0]
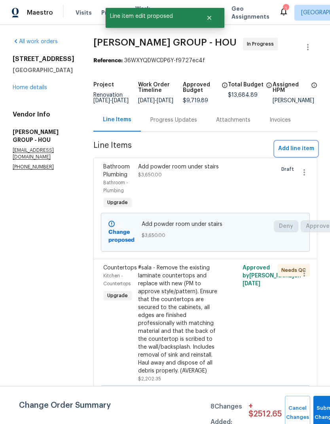
click at [291, 153] on span "Add line item" at bounding box center [297, 149] width 36 height 10
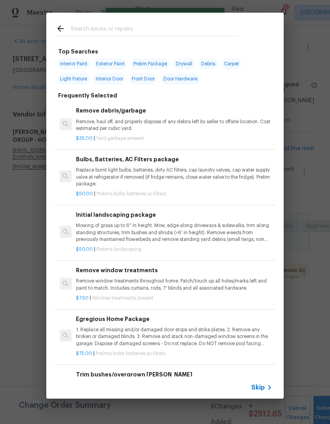
click at [218, 24] on input "text" at bounding box center [155, 30] width 168 height 12
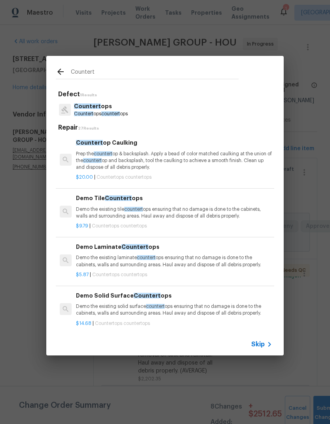
type input "Countert"
click at [135, 110] on div "Countert ops Countert ops countert ops" at bounding box center [165, 109] width 219 height 21
click at [134, 110] on div "Countert ops Countert ops countert ops" at bounding box center [165, 109] width 219 height 21
click at [112, 114] on span "countert" at bounding box center [110, 113] width 19 height 5
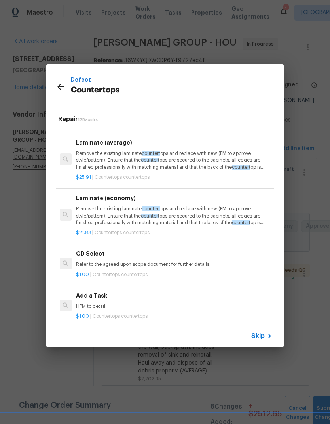
scroll to position [685, 0]
click at [105, 303] on p "HPM to detail" at bounding box center [174, 306] width 197 height 7
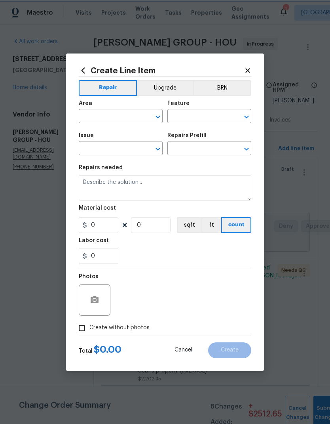
type input "Countertops"
type input "Add a Task $1.00"
type textarea "HPM to detail"
type input "1"
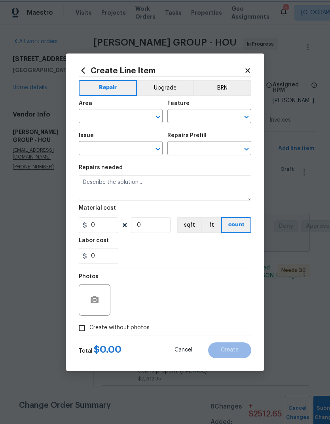
type input "1"
click at [119, 121] on input "text" at bounding box center [110, 117] width 62 height 12
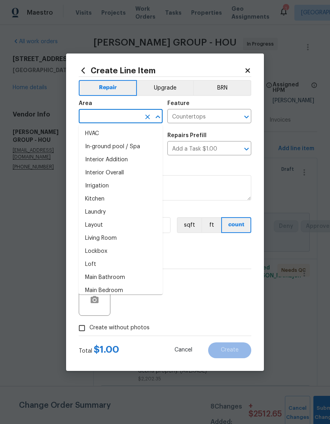
scroll to position [298, 0]
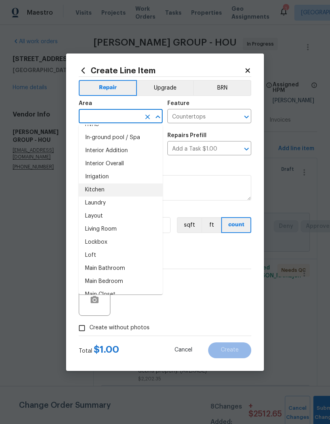
click at [121, 190] on li "Kitchen" at bounding box center [121, 189] width 84 height 13
type input "Kitchen"
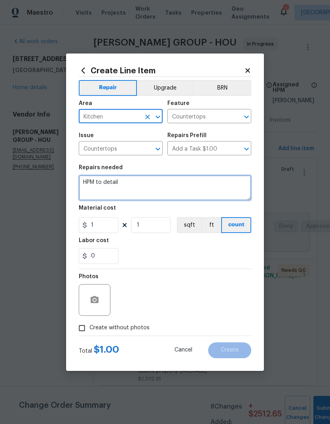
click at [184, 191] on textarea "HPM to detail" at bounding box center [165, 187] width 173 height 25
type textarea "HPM"
click at [92, 183] on textarea "Some countertops" at bounding box center [165, 187] width 173 height 25
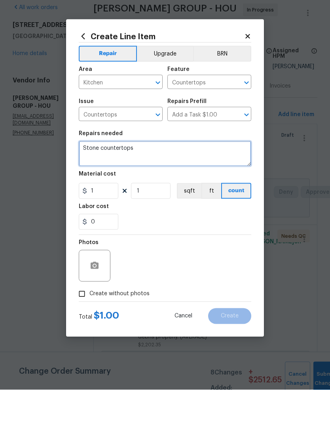
type textarea "Stone countertops"
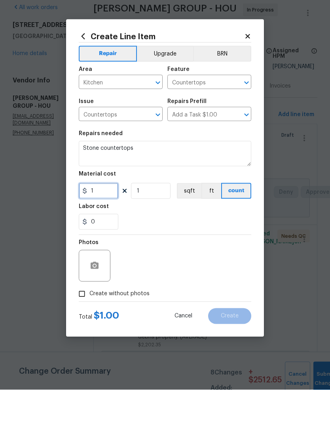
click at [109, 217] on input "1" at bounding box center [99, 225] width 40 height 16
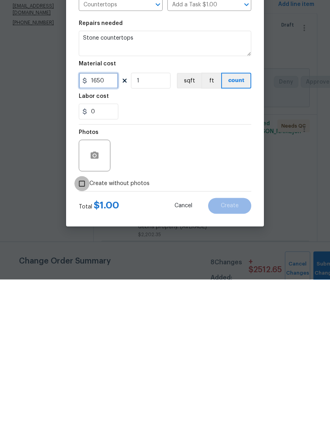
type input "1650"
click at [82, 321] on input "Create without photos" at bounding box center [81, 328] width 15 height 15
checkbox input "true"
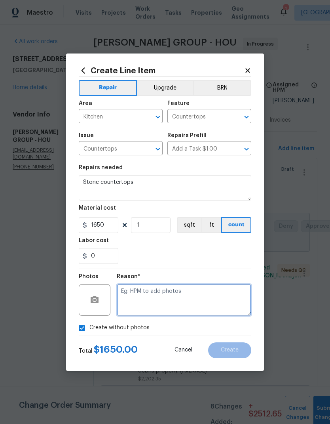
click at [182, 303] on textarea at bounding box center [184, 300] width 135 height 32
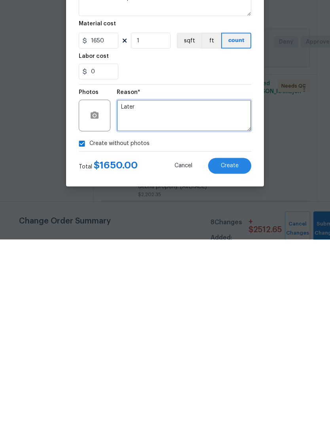
type textarea "Later"
click at [234, 347] on span "Create" at bounding box center [230, 350] width 18 height 6
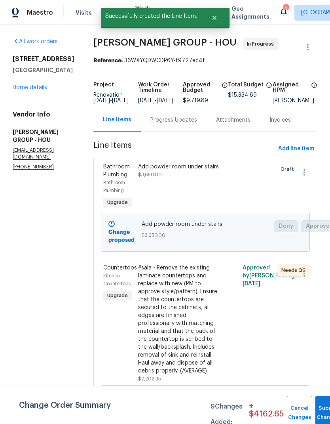
scroll to position [0, 0]
click at [321, 412] on span "Submit Changes" at bounding box center [328, 413] width 17 height 18
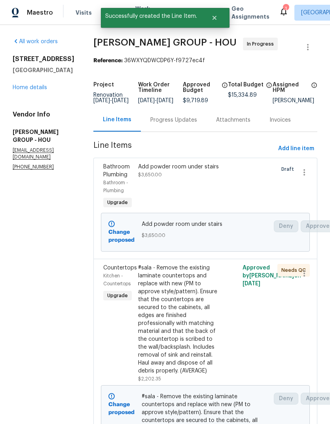
click at [28, 90] on link "Home details" at bounding box center [30, 88] width 34 height 6
